Goal: Task Accomplishment & Management: Use online tool/utility

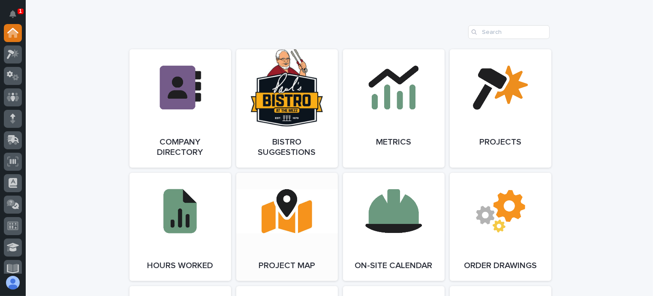
scroll to position [729, 0]
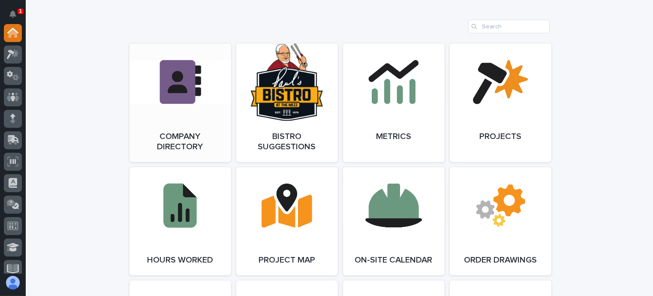
click at [181, 132] on link "Open Link" at bounding box center [181, 103] width 102 height 118
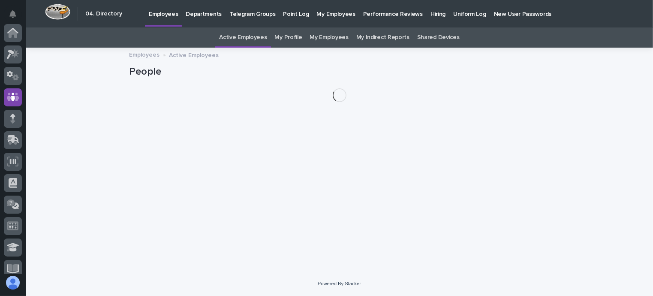
scroll to position [64, 0]
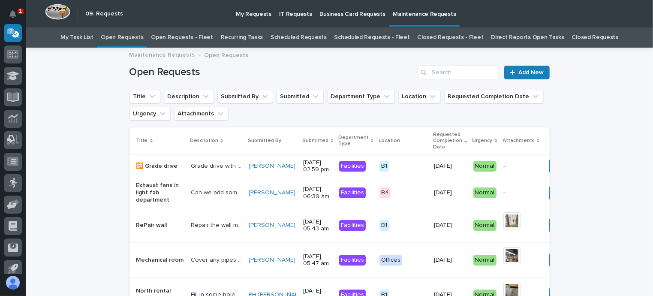
click at [197, 36] on link "Open Requests - Fleet" at bounding box center [182, 37] width 62 height 20
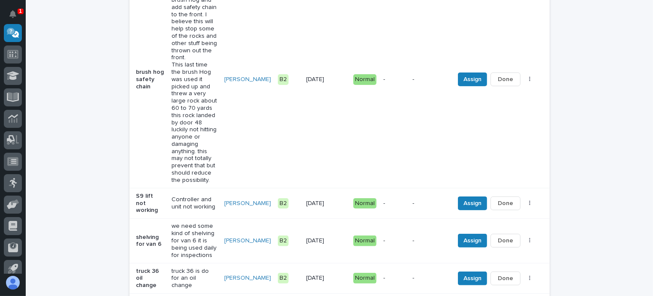
scroll to position [172, 0]
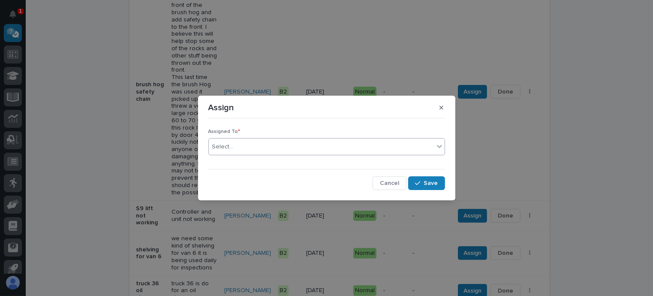
click at [228, 146] on div "Select..." at bounding box center [222, 146] width 21 height 9
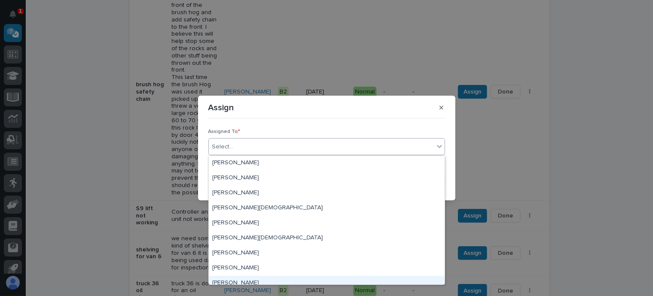
click at [232, 279] on div "Norm Hurt" at bounding box center [327, 283] width 236 height 15
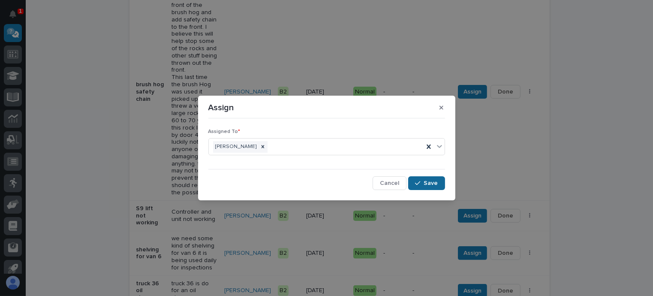
click at [435, 183] on span "Save" at bounding box center [431, 183] width 14 height 8
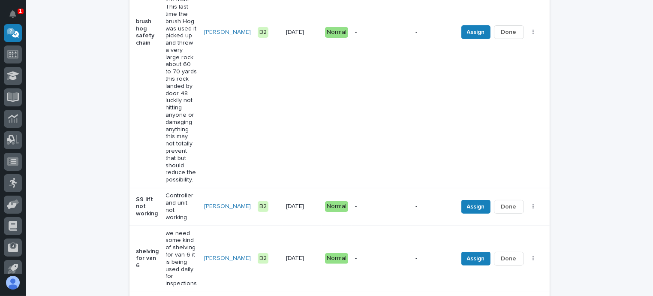
scroll to position [338, 0]
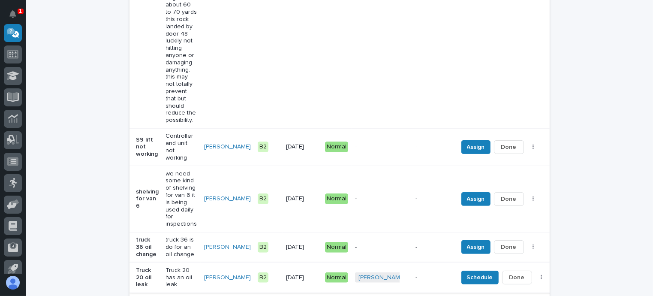
click at [510, 272] on span "Done" at bounding box center [517, 277] width 15 height 10
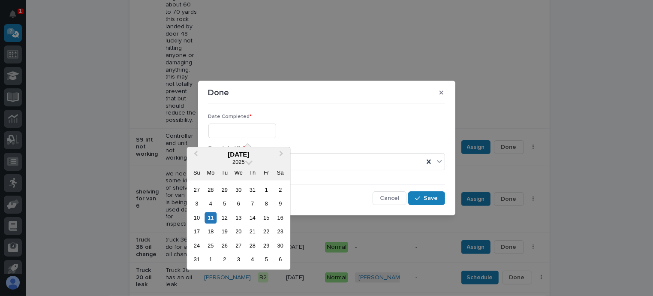
click at [230, 130] on input "text" at bounding box center [242, 131] width 68 height 15
click at [211, 215] on div "11" at bounding box center [211, 218] width 12 height 12
type input "**********"
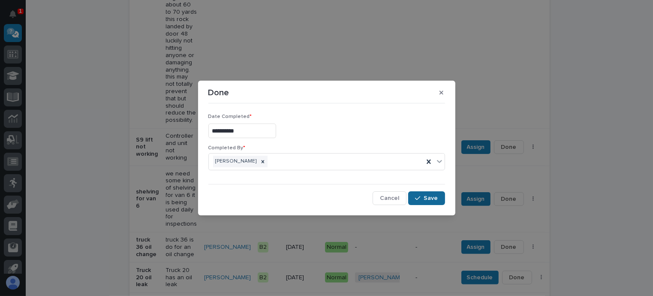
click at [429, 193] on button "Save" at bounding box center [426, 198] width 36 height 14
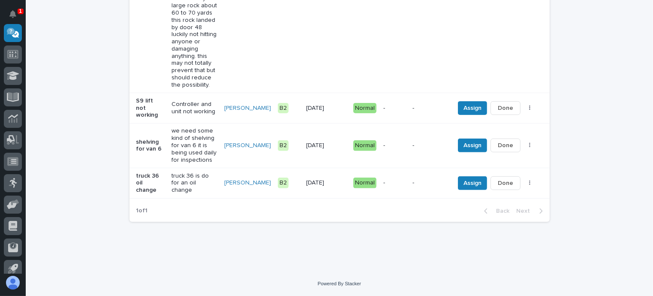
scroll to position [208, 0]
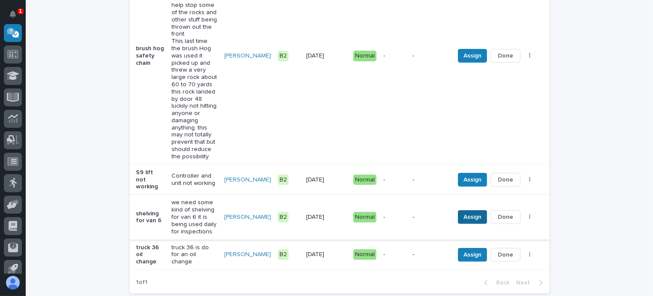
click at [461, 210] on button "Assign" at bounding box center [472, 217] width 29 height 14
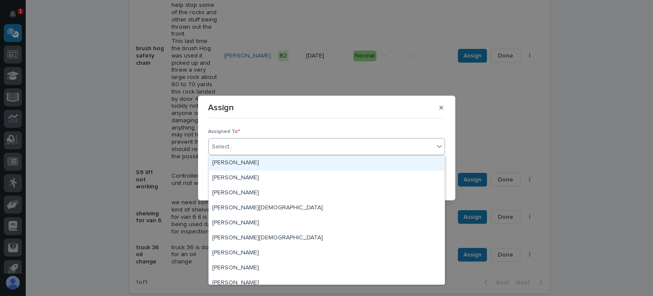
click at [225, 144] on div "Select..." at bounding box center [222, 146] width 21 height 9
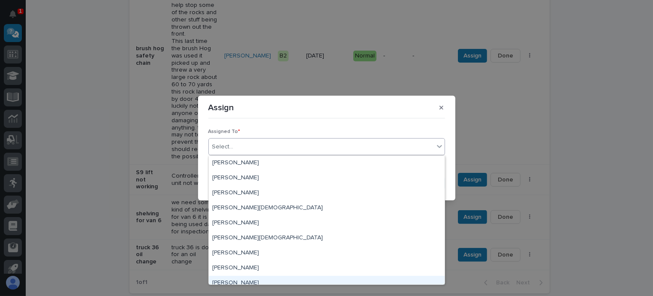
click at [235, 281] on div "Norm Hurt" at bounding box center [327, 283] width 236 height 15
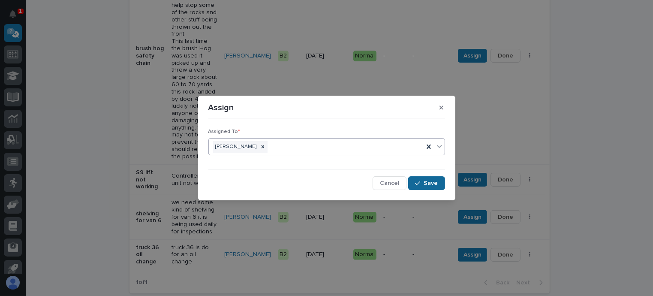
click at [436, 181] on span "Save" at bounding box center [431, 183] width 14 height 8
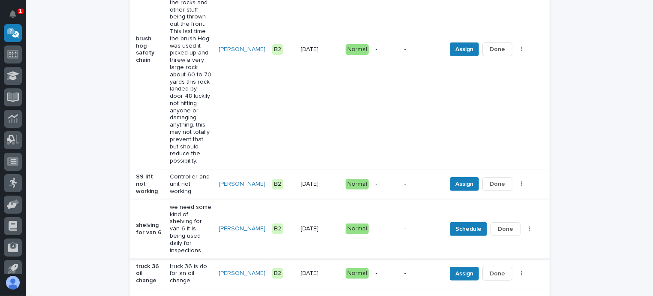
scroll to position [261, 0]
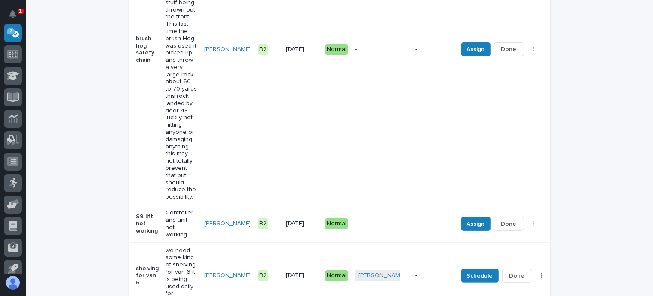
click at [510, 271] on span "Done" at bounding box center [517, 276] width 15 height 10
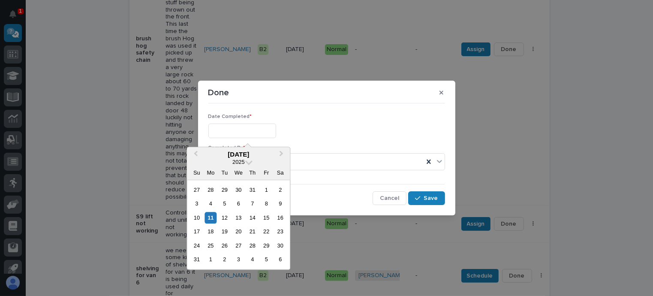
click at [218, 127] on input "text" at bounding box center [242, 131] width 68 height 15
click at [211, 214] on div "11" at bounding box center [211, 218] width 12 height 12
type input "**********"
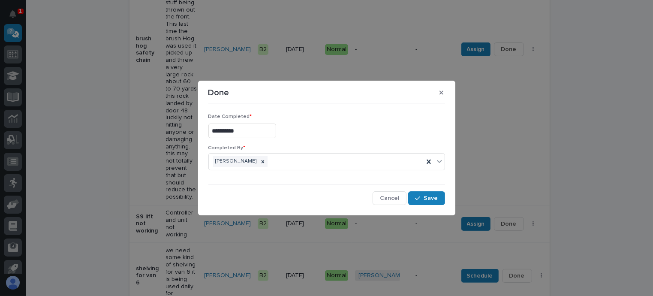
click at [219, 179] on div "**********" at bounding box center [326, 156] width 237 height 98
click at [432, 193] on button "Save" at bounding box center [426, 198] width 36 height 14
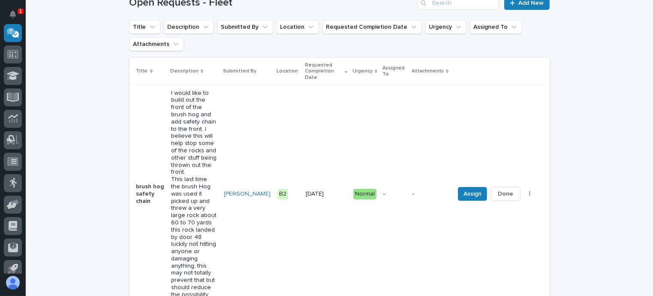
scroll to position [0, 0]
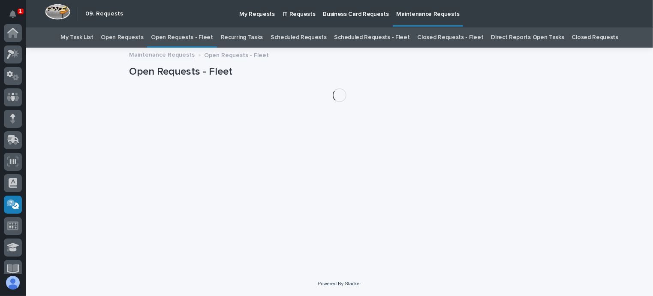
scroll to position [172, 0]
